Goal: Transaction & Acquisition: Purchase product/service

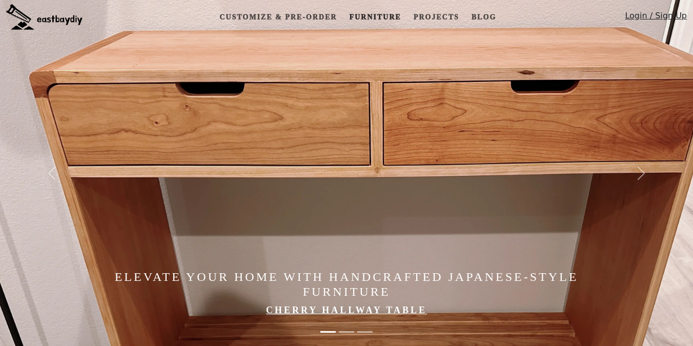
click at [363, 14] on link "Furniture" at bounding box center [375, 17] width 60 height 19
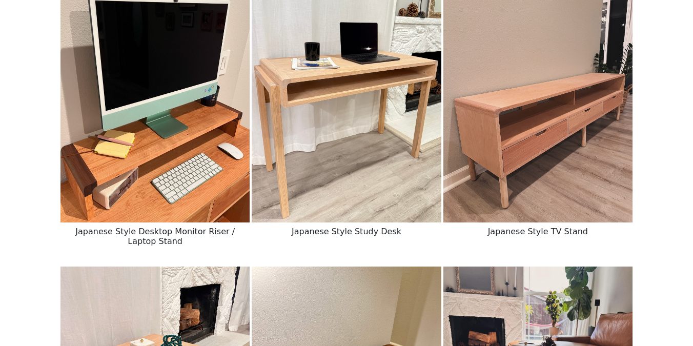
scroll to position [215, 0]
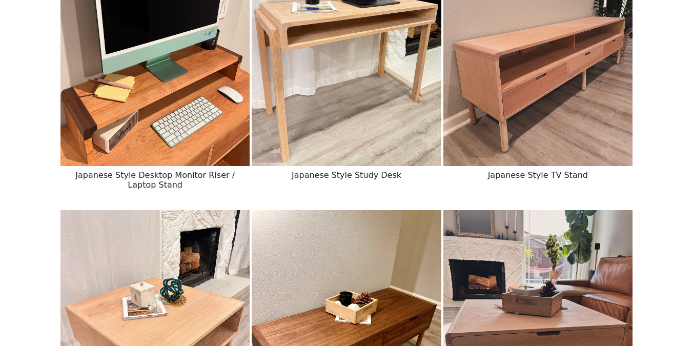
click at [336, 96] on img at bounding box center [346, 47] width 189 height 237
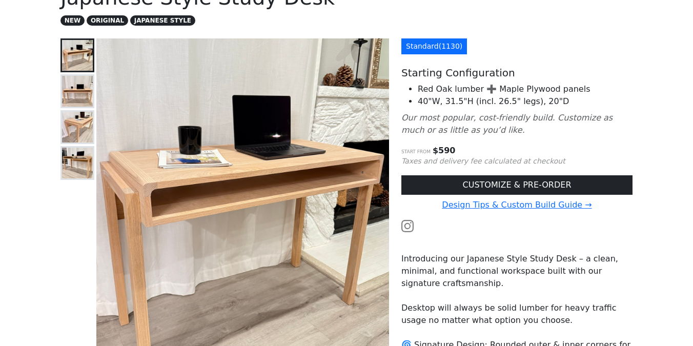
scroll to position [113, 0]
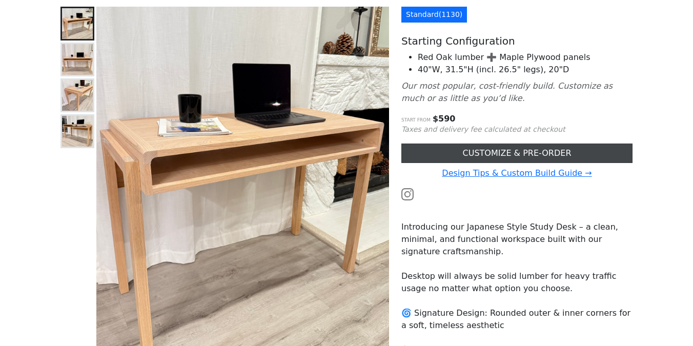
click at [442, 152] on link "CUSTOMIZE & PRE-ORDER" at bounding box center [516, 152] width 231 height 19
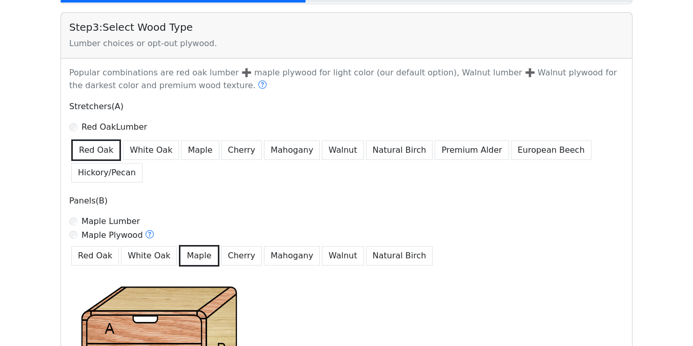
scroll to position [466, 0]
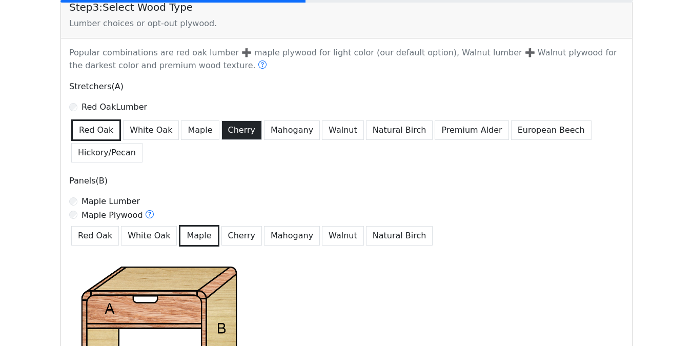
click at [238, 133] on button "Cherry" at bounding box center [241, 129] width 41 height 19
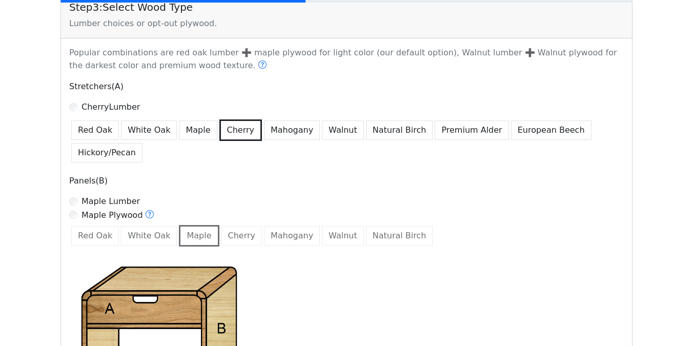
click at [235, 231] on div "Red Oak White Oak Maple Cherry Mahogany Walnut Natural Birch" at bounding box center [346, 235] width 554 height 24
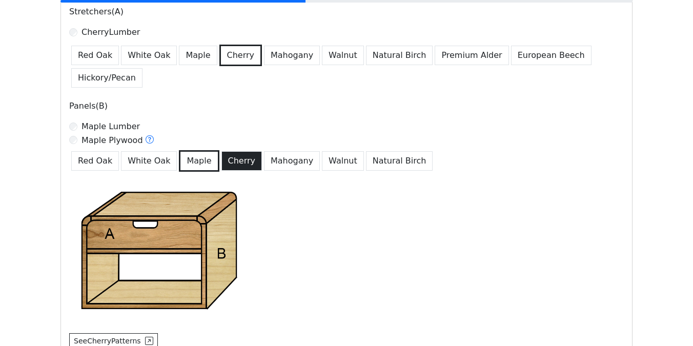
click at [236, 160] on button "Cherry" at bounding box center [241, 160] width 41 height 19
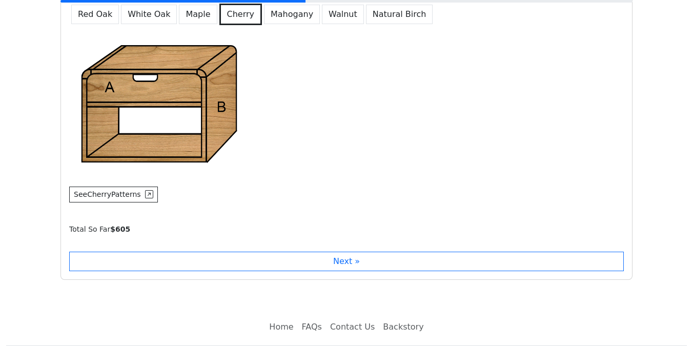
scroll to position [717, 0]
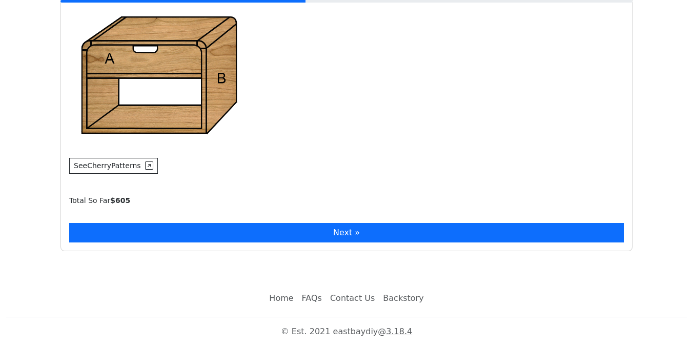
click at [197, 232] on button "Next »" at bounding box center [346, 232] width 554 height 19
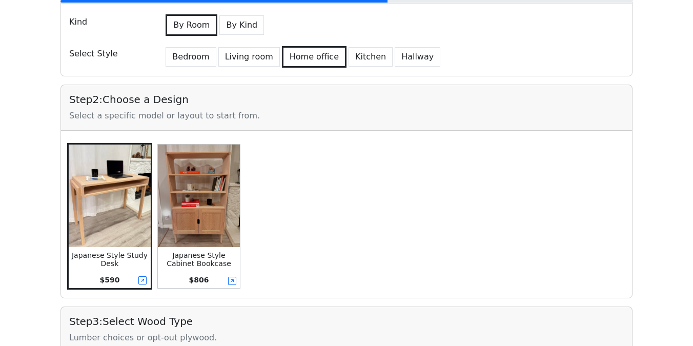
scroll to position [170, 0]
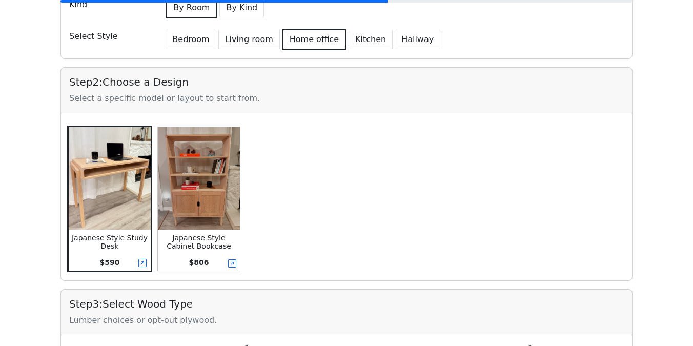
click at [169, 184] on img at bounding box center [199, 178] width 82 height 102
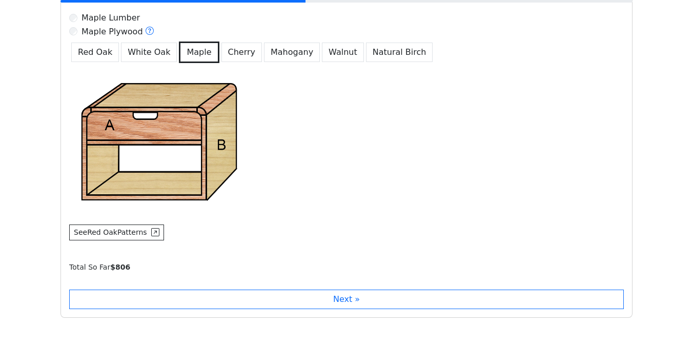
scroll to position [626, 0]
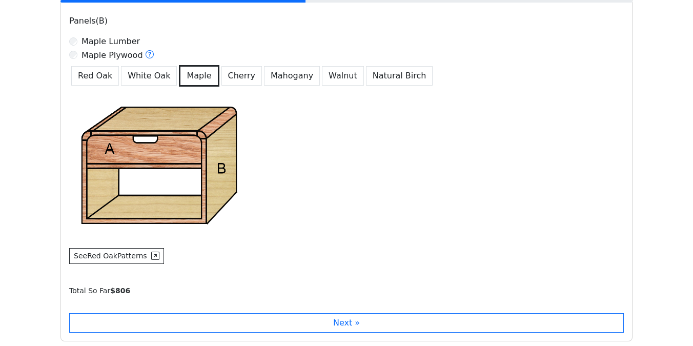
click at [231, 86] on div "Red Oak White Oak Maple Cherry Mahogany Walnut Natural Birch" at bounding box center [346, 75] width 554 height 24
click at [231, 81] on button "Cherry" at bounding box center [241, 75] width 41 height 19
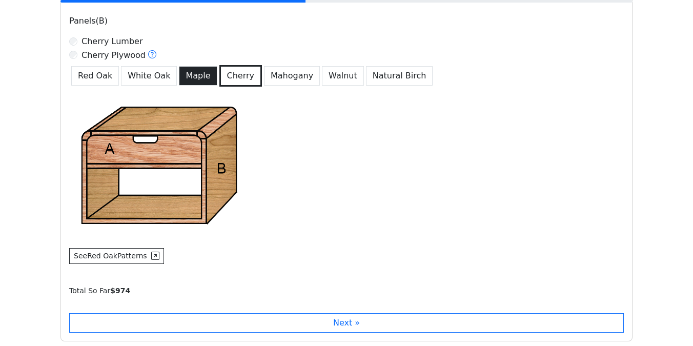
click at [199, 80] on button "Maple" at bounding box center [198, 75] width 38 height 19
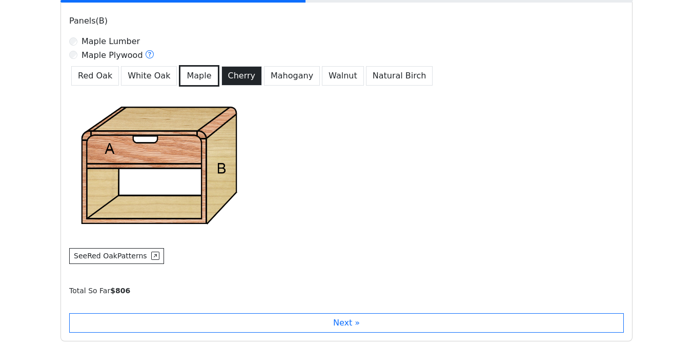
click at [237, 75] on button "Cherry" at bounding box center [241, 75] width 41 height 19
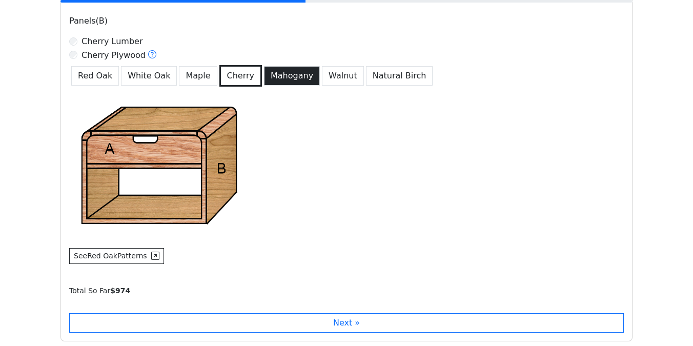
click at [268, 78] on button "Mahogany" at bounding box center [292, 75] width 56 height 19
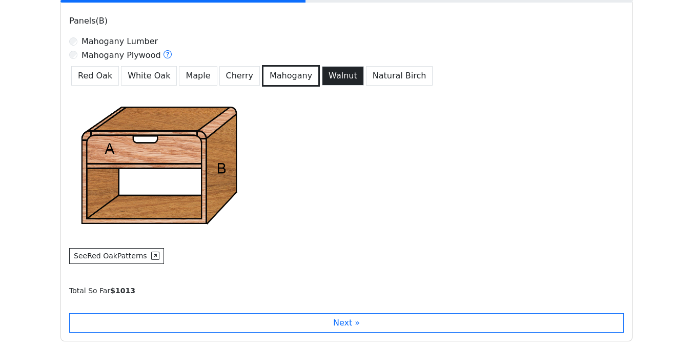
click at [335, 76] on button "Walnut" at bounding box center [343, 75] width 42 height 19
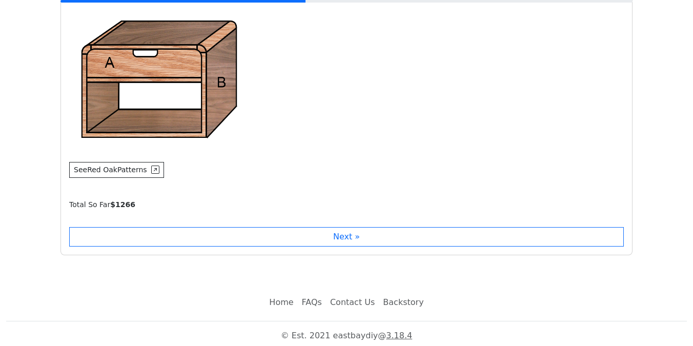
scroll to position [717, 0]
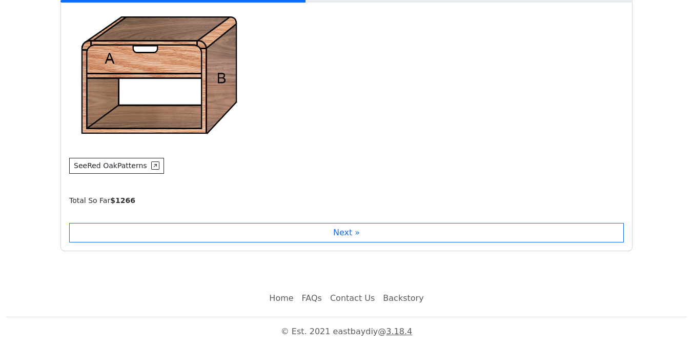
click at [309, 297] on link "FAQs" at bounding box center [312, 298] width 28 height 20
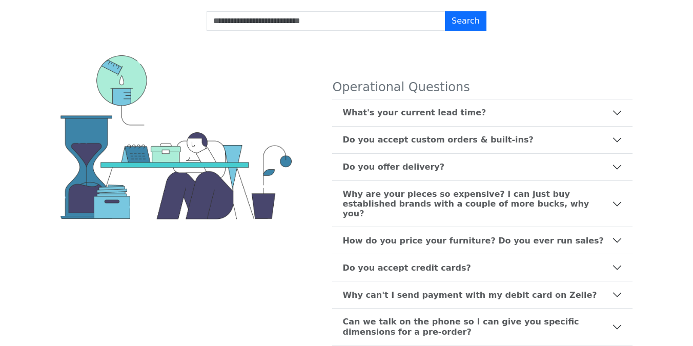
scroll to position [87, 0]
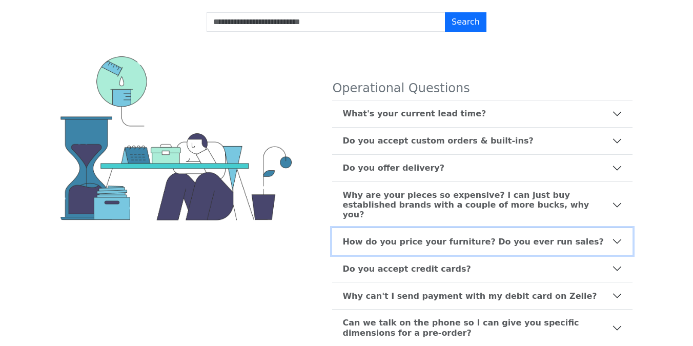
click at [373, 237] on button "How do you price your furniture? Do you ever run sales?" at bounding box center [482, 241] width 300 height 27
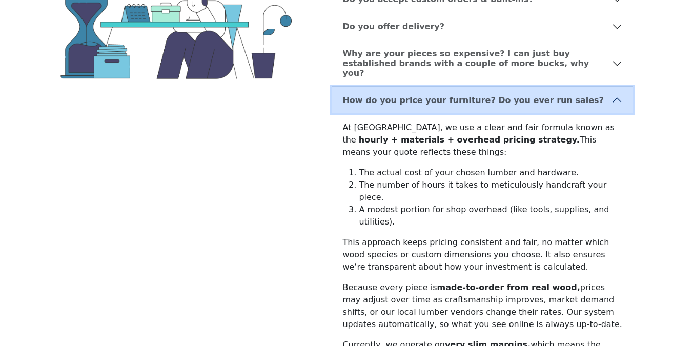
scroll to position [229, 0]
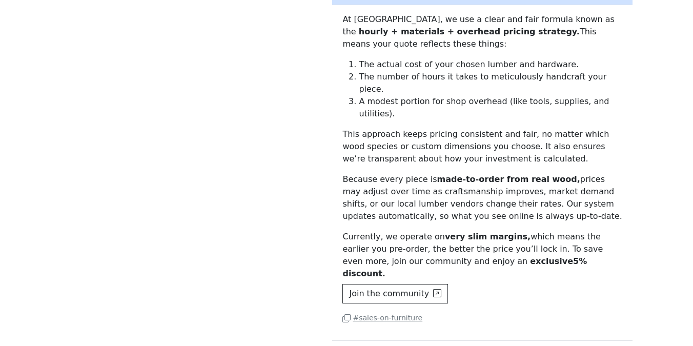
scroll to position [338, 0]
drag, startPoint x: 528, startPoint y: 161, endPoint x: 529, endPoint y: 180, distance: 19.0
click at [529, 179] on p "Because every piece is made-to-order from real wood, prices may adjust over tim…" at bounding box center [482, 196] width 280 height 49
click at [529, 180] on p "Because every piece is made-to-order from real wood, prices may adjust over tim…" at bounding box center [482, 196] width 280 height 49
click at [348, 232] on p "Currently, we operate on very slim margins, which means the earlier you pre-ord…" at bounding box center [482, 254] width 280 height 49
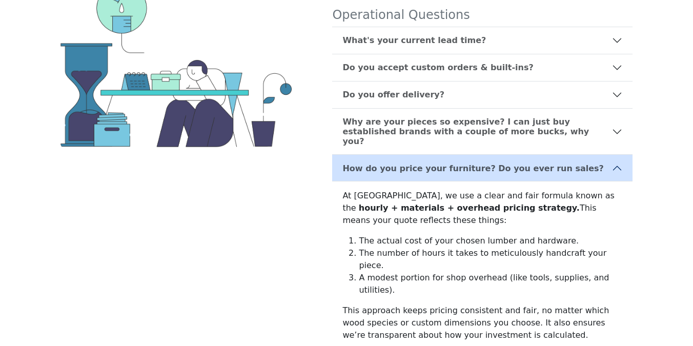
scroll to position [0, 0]
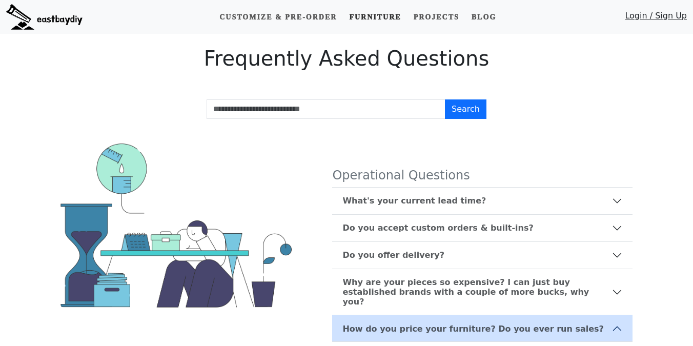
click at [374, 22] on link "Furniture" at bounding box center [375, 17] width 60 height 19
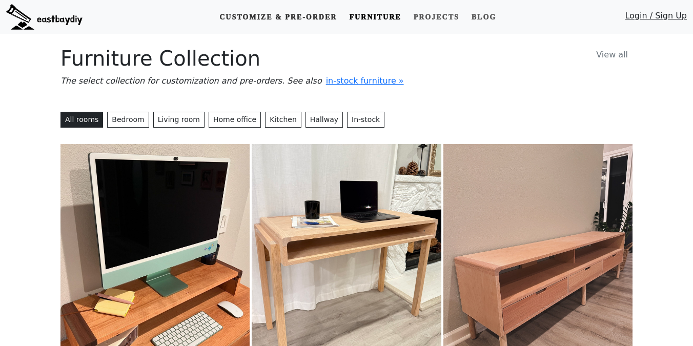
click at [298, 15] on link "Customize & Pre-order" at bounding box center [278, 17] width 126 height 19
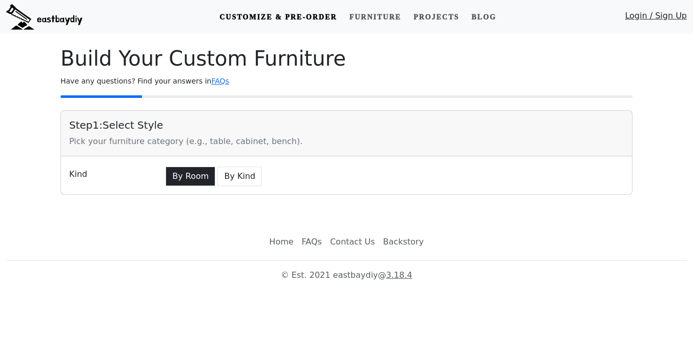
click at [193, 177] on button "By Room" at bounding box center [190, 176] width 50 height 19
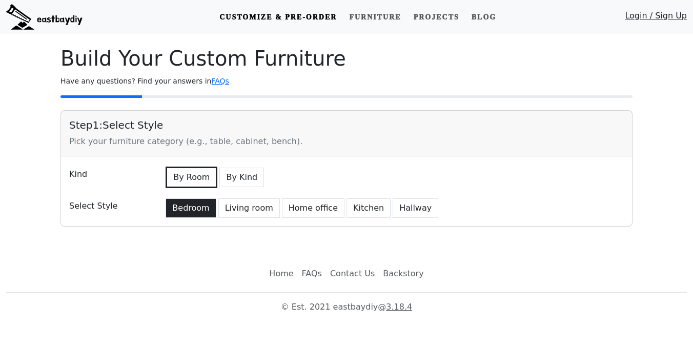
click at [196, 206] on button "Bedroom" at bounding box center [190, 207] width 50 height 19
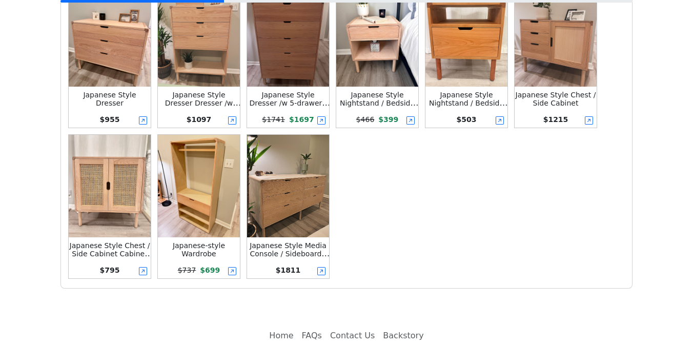
scroll to position [251, 0]
